Goal: Book appointment/travel/reservation

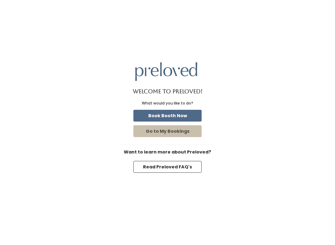
click at [185, 115] on button "Book Booth Now" at bounding box center [168, 116] width 68 height 12
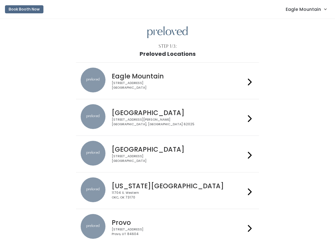
click at [304, 12] on span "Eagle Mountain" at bounding box center [303, 9] width 35 height 7
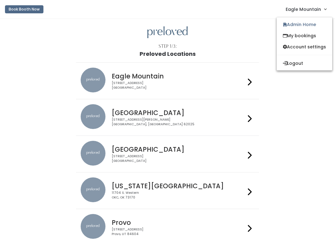
click at [300, 25] on link "Admin Home" at bounding box center [305, 24] width 56 height 11
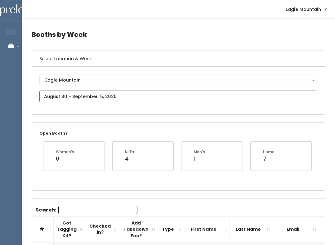
click at [146, 102] on input "text" at bounding box center [178, 97] width 278 height 12
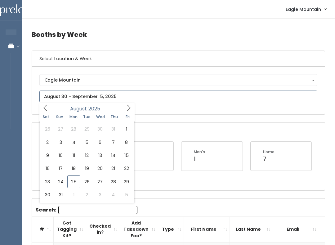
click at [151, 97] on input "text" at bounding box center [178, 97] width 278 height 12
type input "August 23 to August 29"
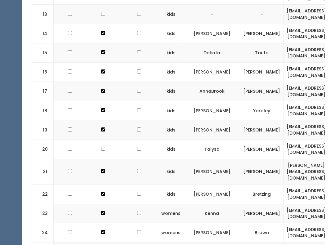
scroll to position [450, 0]
